Goal: Information Seeking & Learning: Learn about a topic

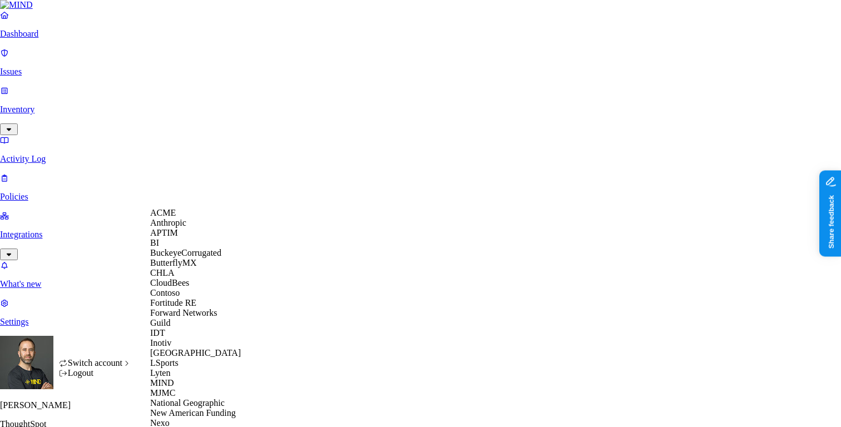
scroll to position [41, 0]
click at [189, 288] on span "CloudBees" at bounding box center [169, 282] width 39 height 9
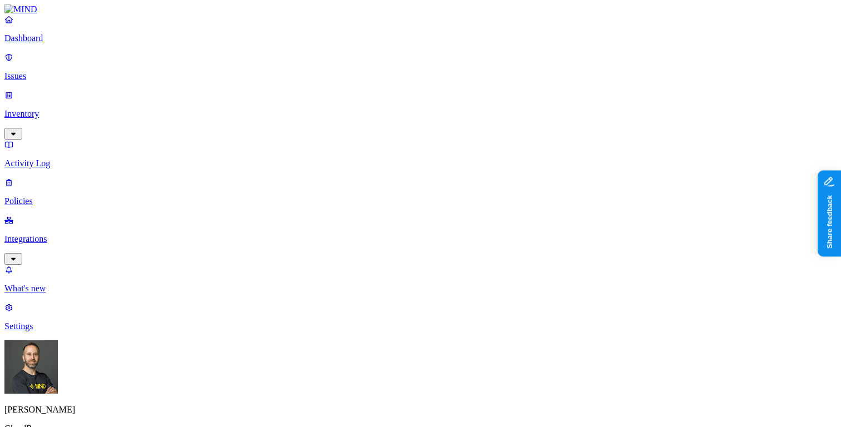
click at [47, 73] on p "Issues" at bounding box center [420, 76] width 832 height 10
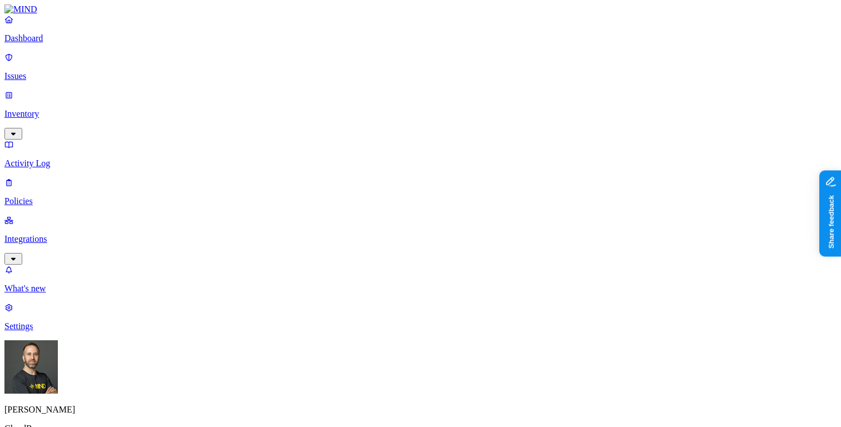
click at [349, 128] on div "Endpoint" at bounding box center [349, 125] width 0 height 20
